Goal: Check status: Check status

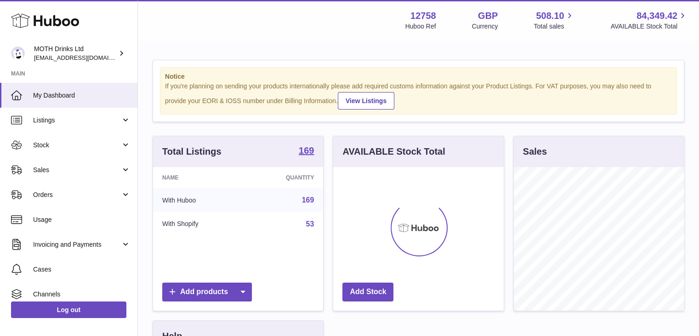
scroll to position [143, 171]
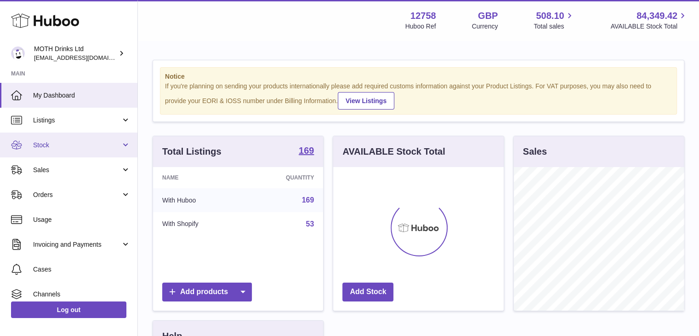
click at [69, 150] on link "Stock" at bounding box center [69, 144] width 138 height 25
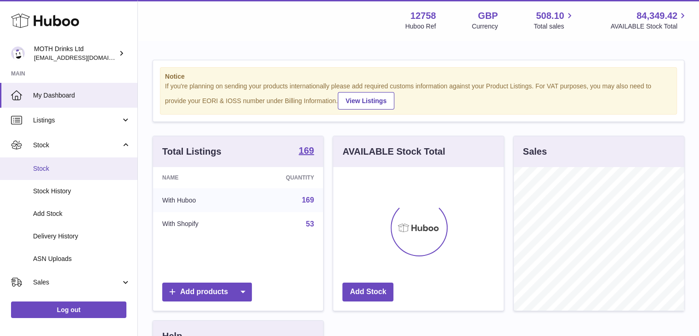
click at [68, 170] on span "Stock" at bounding box center [81, 168] width 97 height 9
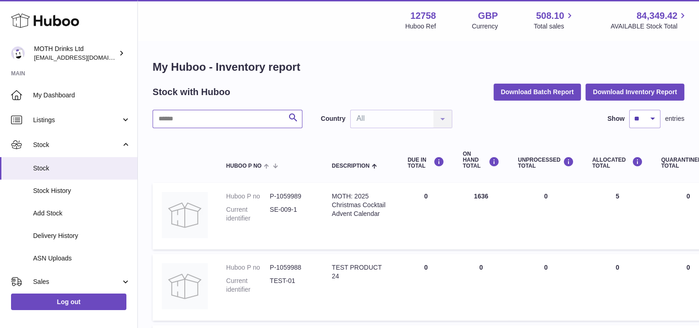
click at [230, 124] on input "text" at bounding box center [228, 119] width 150 height 18
type input "**********"
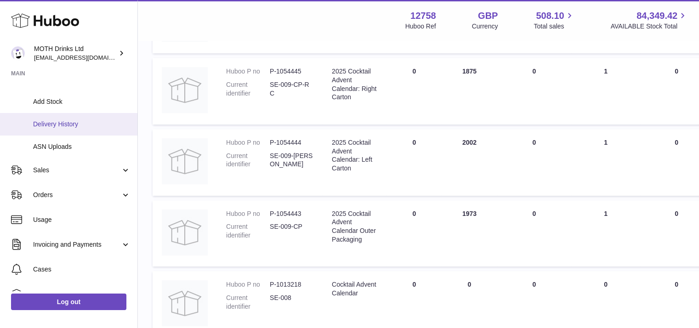
scroll to position [112, 0]
click at [89, 121] on span "Delivery History" at bounding box center [81, 124] width 97 height 9
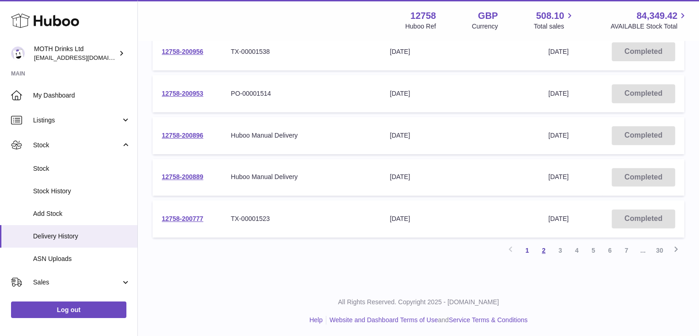
click at [547, 250] on link "2" at bounding box center [544, 250] width 17 height 17
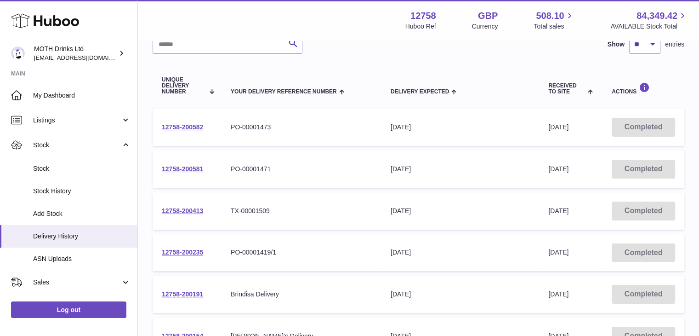
scroll to position [81, 0]
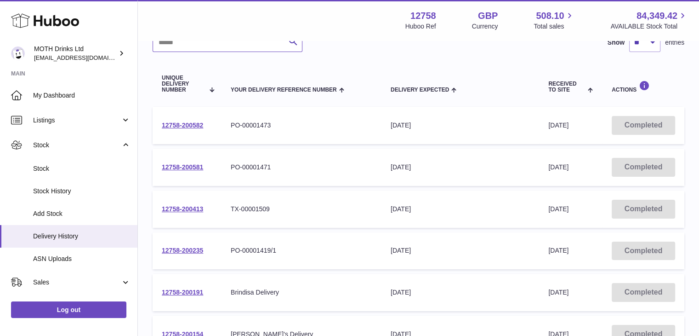
click at [233, 50] on input "text" at bounding box center [228, 43] width 150 height 18
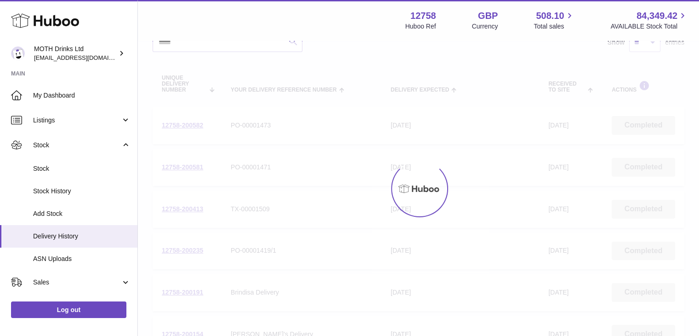
scroll to position [7, 0]
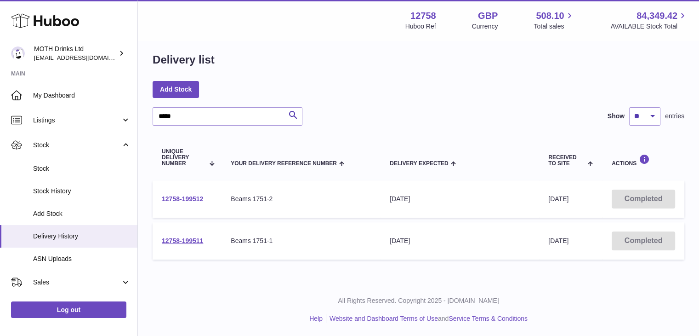
click at [183, 197] on link "12758-199512" at bounding box center [182, 198] width 41 height 7
click at [399, 57] on div "Delivery list" at bounding box center [419, 61] width 532 height 19
click at [263, 54] on div "Delivery list" at bounding box center [419, 61] width 532 height 19
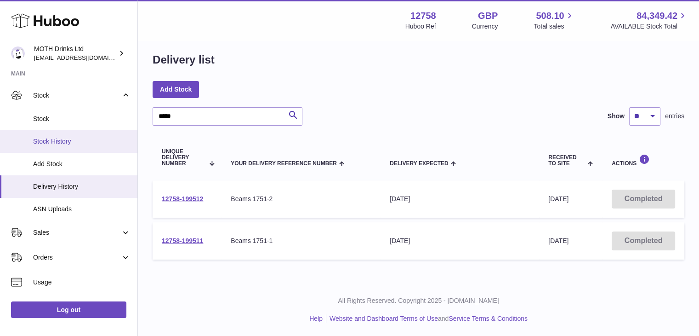
scroll to position [0, 0]
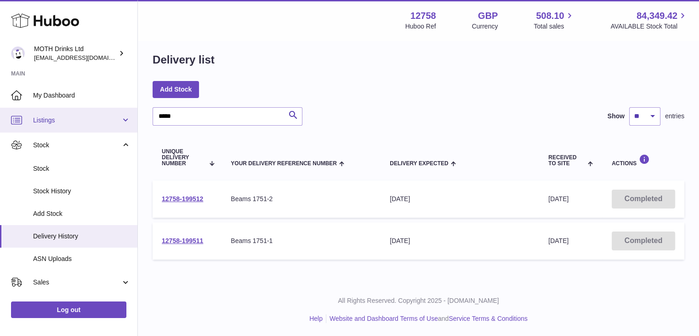
click at [53, 121] on span "Listings" at bounding box center [77, 120] width 88 height 9
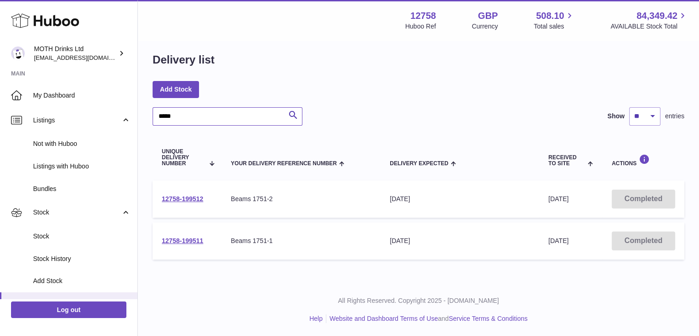
drag, startPoint x: 192, startPoint y: 112, endPoint x: 146, endPoint y: 111, distance: 46.5
click at [146, 111] on div "Delivery list Add Stock ***** Search Show ** ** ** *** entries Unique Delivery …" at bounding box center [419, 158] width 562 height 248
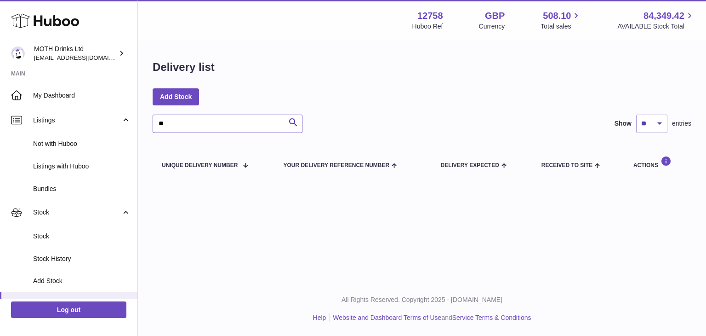
type input "*"
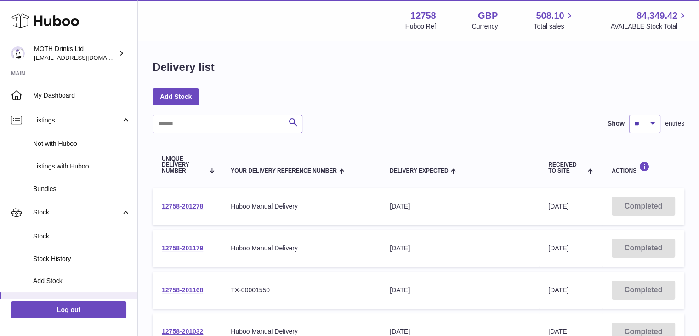
paste input "**********"
type input "**********"
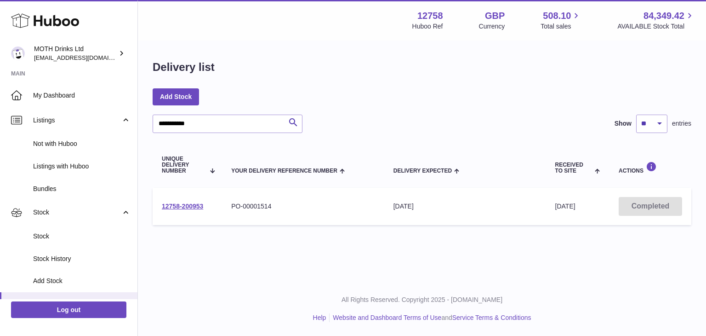
click at [189, 209] on td "12758-200953" at bounding box center [187, 206] width 69 height 37
click at [189, 207] on link "12758-200953" at bounding box center [182, 205] width 41 height 7
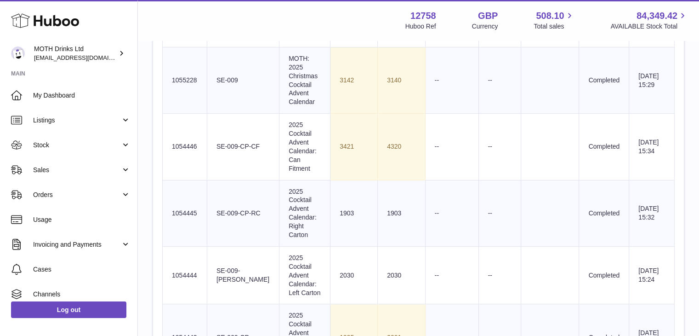
scroll to position [394, 0]
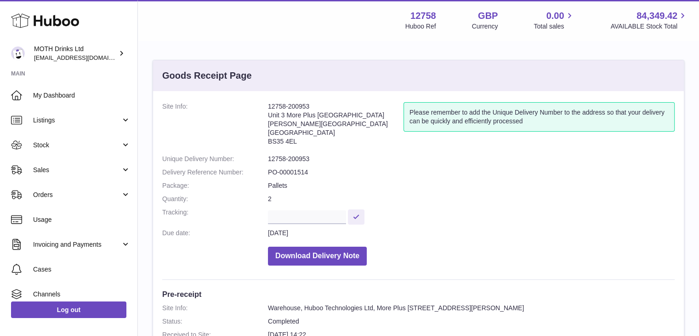
scroll to position [261, 0]
